Goal: Transaction & Acquisition: Book appointment/travel/reservation

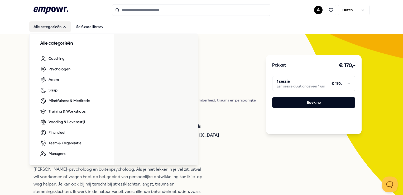
drag, startPoint x: 42, startPoint y: 28, endPoint x: 50, endPoint y: 28, distance: 7.4
click at [42, 28] on button "Alle categorieën" at bounding box center [50, 26] width 42 height 11
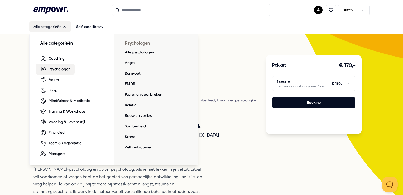
click at [60, 69] on span "Psychologen" at bounding box center [60, 69] width 22 height 6
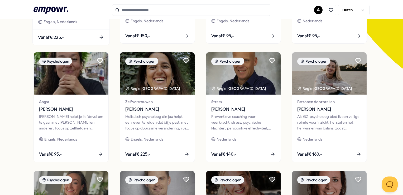
scroll to position [158, 0]
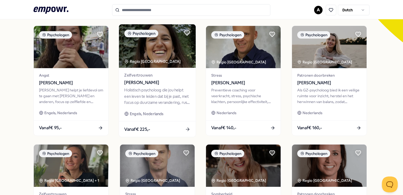
click at [148, 82] on span "[PERSON_NAME]" at bounding box center [157, 82] width 66 height 7
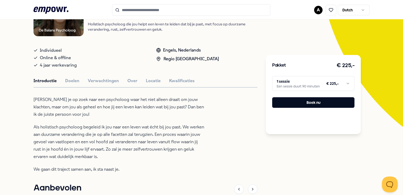
scroll to position [87, 0]
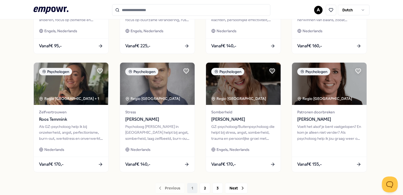
scroll to position [245, 0]
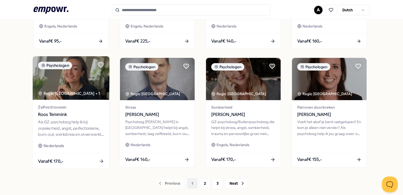
click at [61, 113] on span "Roos Temmink" at bounding box center [71, 114] width 66 height 7
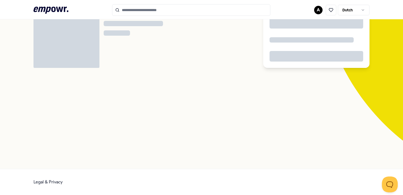
scroll to position [34, 0]
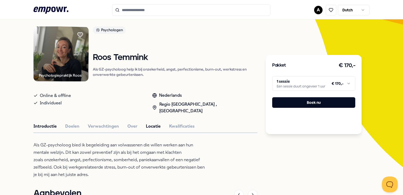
click at [155, 123] on button "Locatie" at bounding box center [153, 126] width 15 height 7
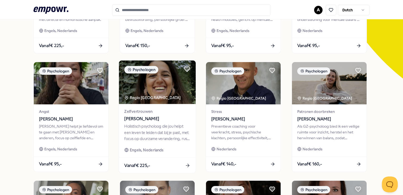
scroll to position [139, 0]
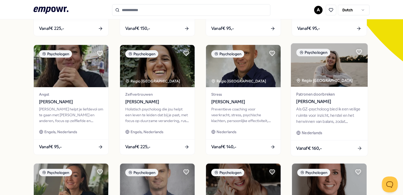
click at [306, 102] on span "[PERSON_NAME]" at bounding box center [329, 101] width 66 height 7
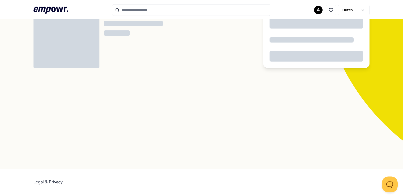
scroll to position [34, 0]
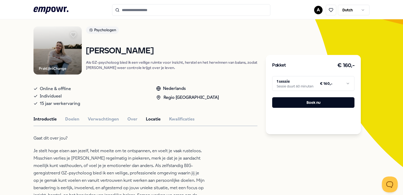
click at [147, 121] on button "Locatie" at bounding box center [153, 119] width 15 height 7
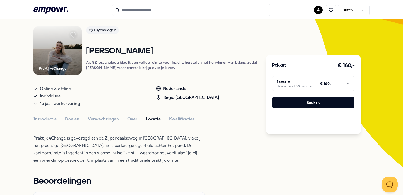
scroll to position [60, 0]
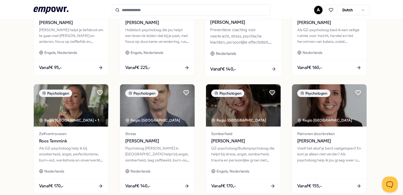
scroll to position [245, 0]
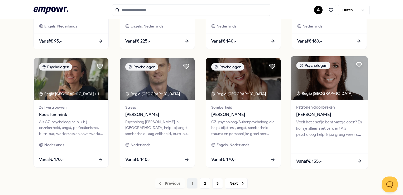
click at [310, 113] on span "[PERSON_NAME]" at bounding box center [329, 114] width 66 height 7
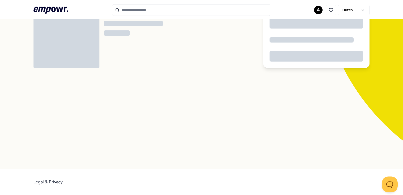
scroll to position [34, 0]
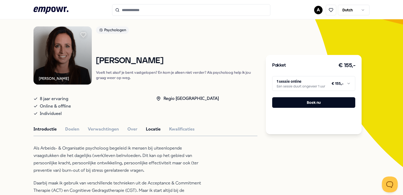
click at [150, 129] on button "Locatie" at bounding box center [153, 129] width 15 height 7
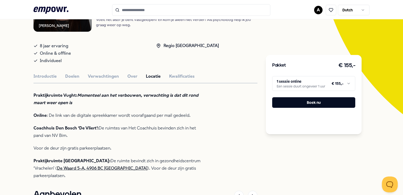
scroll to position [113, 0]
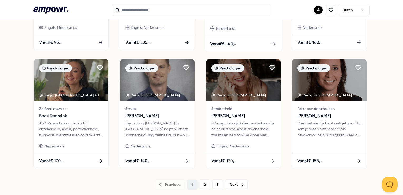
scroll to position [271, 0]
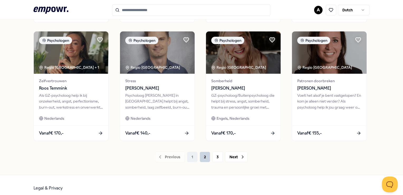
click at [204, 157] on button "2" at bounding box center [205, 156] width 11 height 11
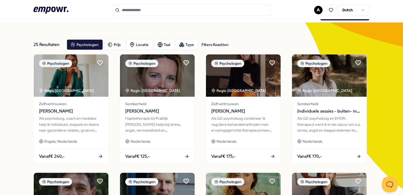
scroll to position [26, 0]
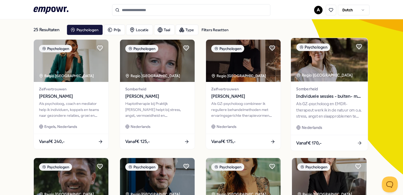
click at [315, 95] on span "Individuele sessies - buiten- met [PERSON_NAME]" at bounding box center [329, 96] width 66 height 7
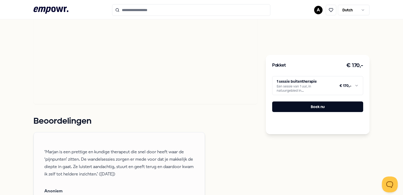
scroll to position [290, 0]
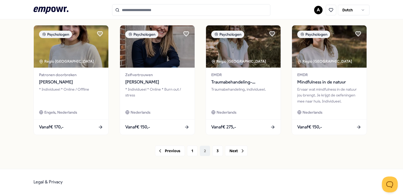
scroll to position [277, 0]
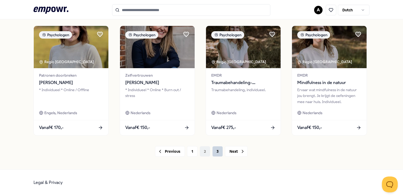
click at [217, 152] on button "3" at bounding box center [217, 151] width 11 height 11
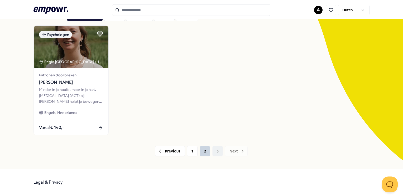
click at [203, 153] on button "2" at bounding box center [205, 151] width 11 height 11
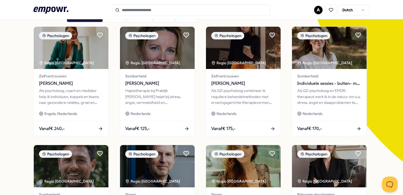
scroll to position [13, 0]
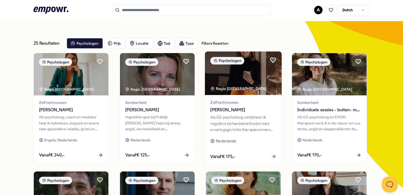
click at [239, 115] on div "Als GZ-psycholoog combineer ik reguliere behandelmethoden met ervaringsgerichte…" at bounding box center [243, 123] width 66 height 18
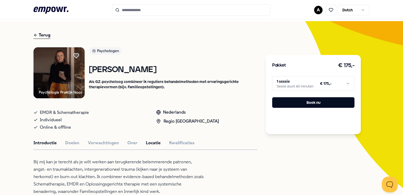
click at [150, 142] on button "Locatie" at bounding box center [153, 142] width 15 height 7
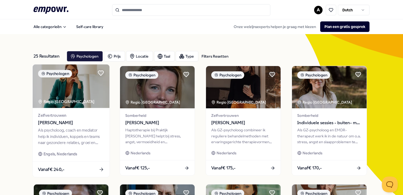
click at [72, 123] on span "[PERSON_NAME]" at bounding box center [71, 122] width 66 height 7
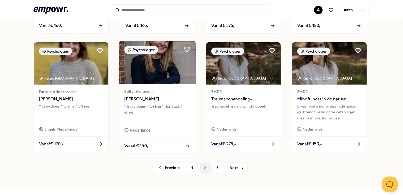
scroll to position [277, 0]
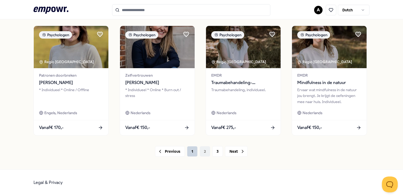
click at [190, 148] on button "1" at bounding box center [192, 151] width 11 height 11
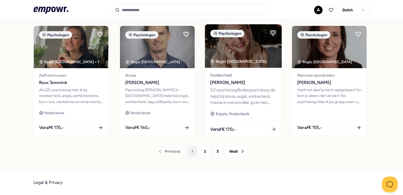
click at [223, 76] on span "Somberheid" at bounding box center [243, 75] width 66 height 6
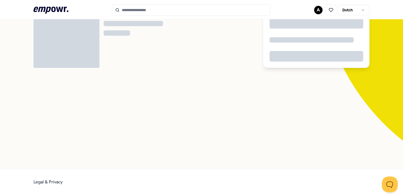
scroll to position [34, 0]
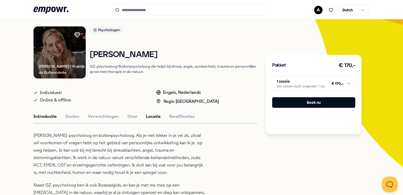
click at [153, 116] on button "Locatie" at bounding box center [153, 116] width 15 height 7
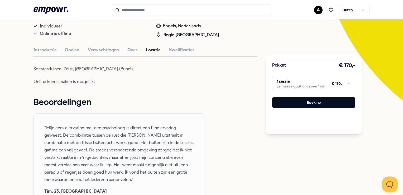
scroll to position [7, 0]
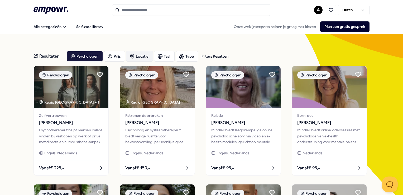
click at [138, 55] on div "Locatie" at bounding box center [139, 56] width 27 height 11
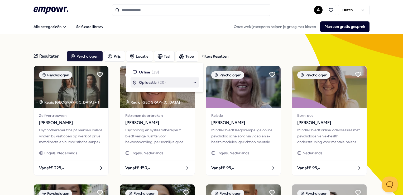
click at [142, 83] on span "Op locatie" at bounding box center [148, 82] width 18 height 6
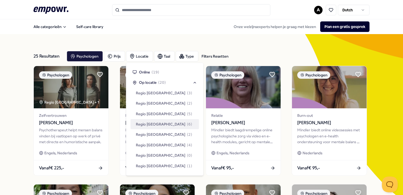
click at [174, 123] on div "Regio [GEOGRAPHIC_DATA] ( 6 )" at bounding box center [165, 124] width 69 height 10
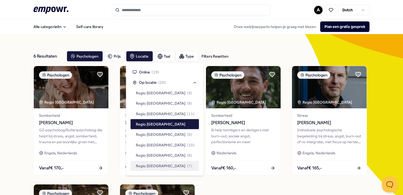
click at [222, 189] on div "Psychologen Regio Utrecht Somberheid [PERSON_NAME]-psycholoog/Buitenpsycholoog …" at bounding box center [201, 180] width 336 height 228
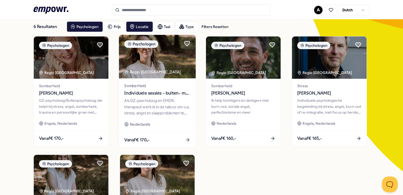
scroll to position [79, 0]
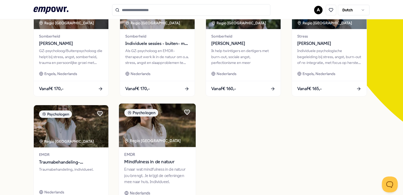
click at [155, 162] on span "Mindfulness in de natuur" at bounding box center [157, 161] width 66 height 7
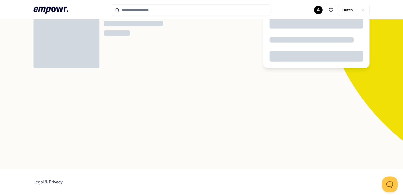
scroll to position [34, 0]
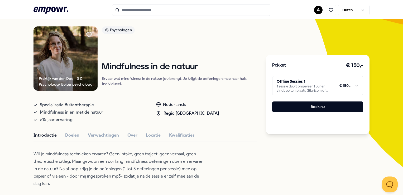
click at [158, 133] on div "Introductie Doelen Verwachtingen Over Locatie Kwalificaties" at bounding box center [145, 135] width 224 height 7
click at [148, 133] on button "Locatie" at bounding box center [153, 135] width 15 height 7
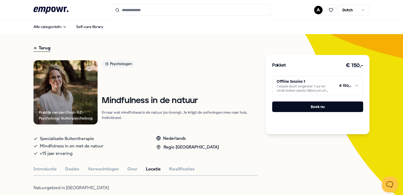
scroll to position [0, 0]
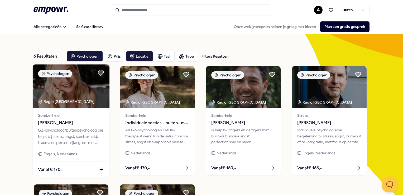
click at [60, 121] on span "[PERSON_NAME]" at bounding box center [71, 122] width 66 height 7
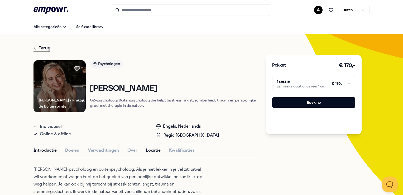
click at [152, 148] on button "Locatie" at bounding box center [153, 150] width 15 height 7
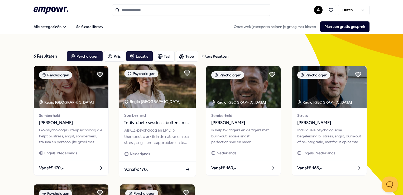
click at [164, 122] on span "Individuele sessies - buiten- met [PERSON_NAME]" at bounding box center [157, 122] width 66 height 7
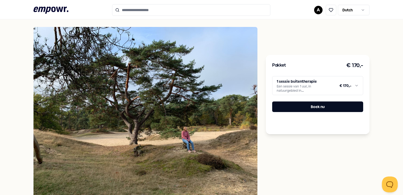
scroll to position [211, 0]
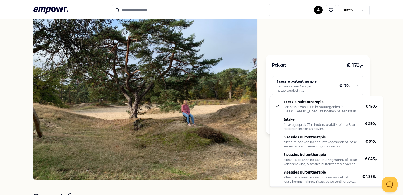
click at [353, 86] on html ".empowr-logo_svg__cls-1{fill:#03032f} A Dutch Alle categorieën Self-care librar…" at bounding box center [201, 97] width 403 height 195
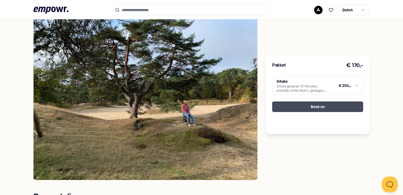
click at [312, 105] on button "Boek nu" at bounding box center [317, 106] width 91 height 11
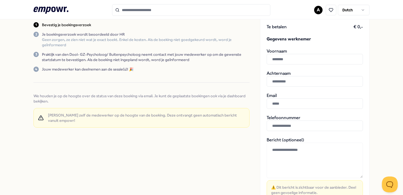
scroll to position [79, 0]
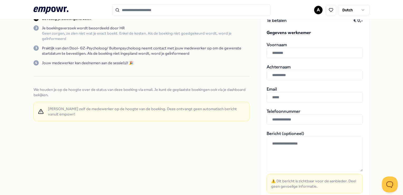
click at [276, 52] on input "text" at bounding box center [315, 52] width 96 height 11
type input "******"
drag, startPoint x: 275, startPoint y: 97, endPoint x: 181, endPoint y: 106, distance: 94.5
click at [275, 97] on input "text" at bounding box center [315, 97] width 96 height 11
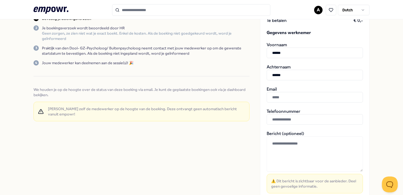
paste input "**********"
type input "**********"
click at [272, 120] on input "text" at bounding box center [315, 119] width 96 height 11
paste input "**********"
type input "**********"
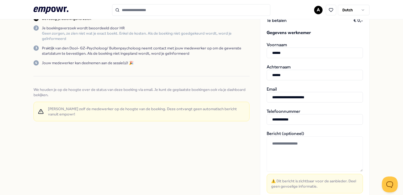
click at [267, 143] on textarea at bounding box center [315, 153] width 96 height 35
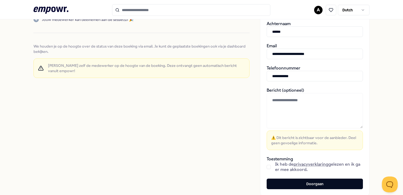
scroll to position [132, 0]
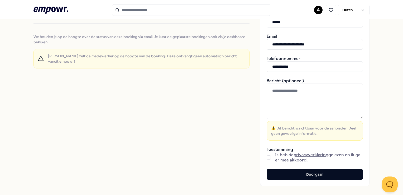
click at [267, 157] on button "button" at bounding box center [269, 157] width 4 height 4
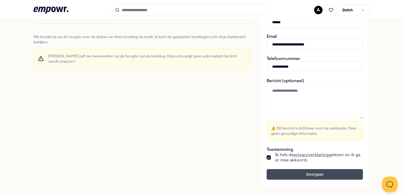
click at [303, 175] on button "Doorgaan" at bounding box center [315, 174] width 96 height 11
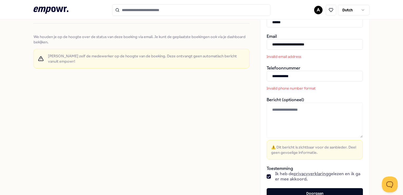
click at [280, 47] on input "**********" at bounding box center [315, 44] width 96 height 11
click at [271, 43] on input "**********" at bounding box center [315, 44] width 96 height 11
click at [317, 44] on input "**********" at bounding box center [315, 44] width 96 height 11
drag, startPoint x: 270, startPoint y: 43, endPoint x: 338, endPoint y: 48, distance: 67.7
click at [338, 48] on input "**********" at bounding box center [315, 44] width 96 height 11
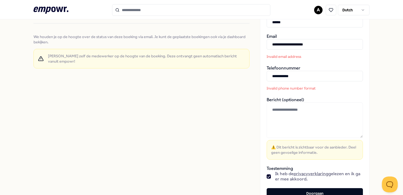
type input "**********"
click at [267, 188] on button "Doorgaan" at bounding box center [315, 193] width 96 height 11
click at [333, 47] on input "**********" at bounding box center [315, 44] width 96 height 11
click at [291, 43] on input "**********" at bounding box center [315, 44] width 96 height 11
click at [282, 55] on p "Invalid email address" at bounding box center [302, 56] width 71 height 5
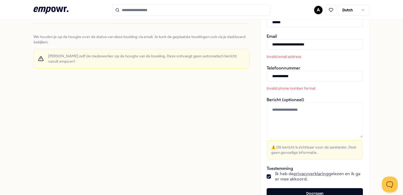
click at [277, 76] on input "**********" at bounding box center [315, 76] width 96 height 11
click at [276, 76] on input "**********" at bounding box center [315, 76] width 96 height 11
type input "**********"
click at [306, 113] on textarea at bounding box center [315, 119] width 96 height 35
click at [294, 146] on span "⚠️ Dit bericht is zichtbaar voor de aanbieder. Deel geen gevoelige informatie." at bounding box center [314, 149] width 87 height 11
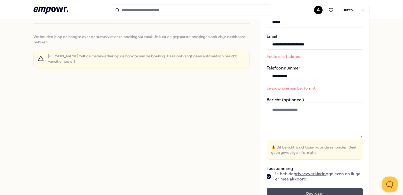
click at [307, 192] on button "Doorgaan" at bounding box center [315, 193] width 96 height 11
click at [290, 41] on input "**********" at bounding box center [315, 44] width 96 height 11
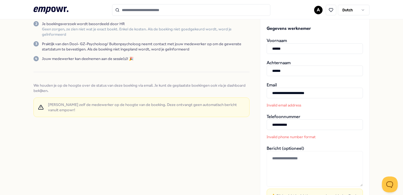
scroll to position [53, 0]
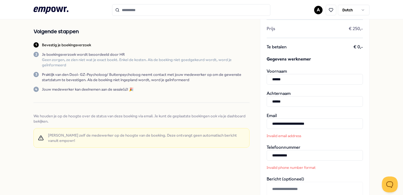
click at [283, 98] on input "******" at bounding box center [315, 101] width 96 height 11
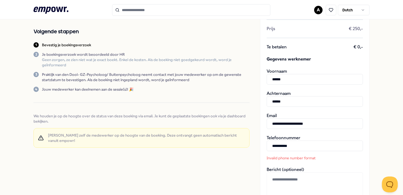
type input "**********"
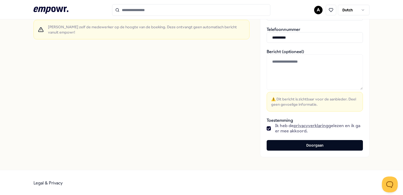
scroll to position [161, 0]
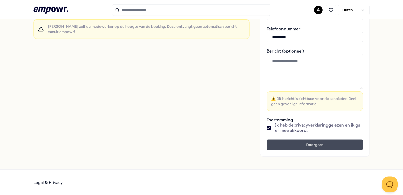
click at [326, 145] on button "Doorgaan" at bounding box center [315, 144] width 96 height 11
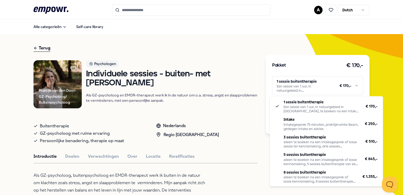
click at [356, 85] on html ".empowr-logo_svg__cls-1{fill:#03032f} A Dutch Alle categorieën Self-care librar…" at bounding box center [201, 97] width 403 height 195
